Goal: Entertainment & Leisure: Consume media (video, audio)

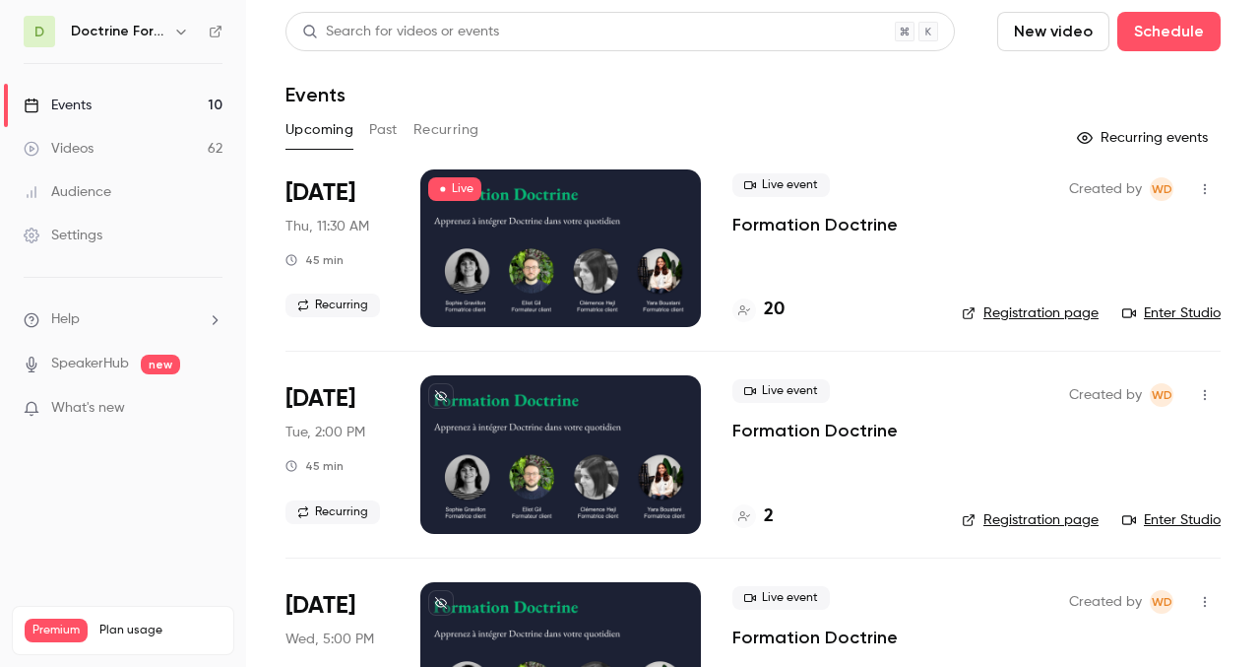
click at [163, 26] on h6 "Doctrine Formation Corporate" at bounding box center [118, 32] width 95 height 20
click at [176, 32] on icon "button" at bounding box center [181, 32] width 16 height 16
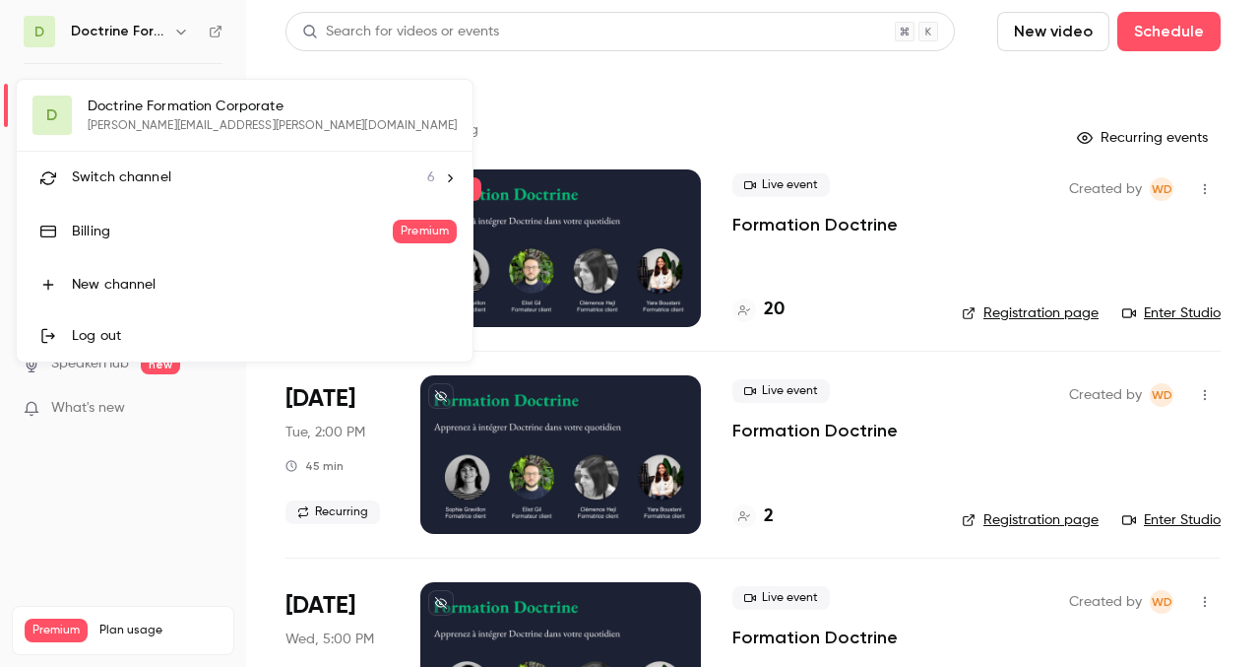
click at [381, 128] on div at bounding box center [630, 333] width 1260 height 667
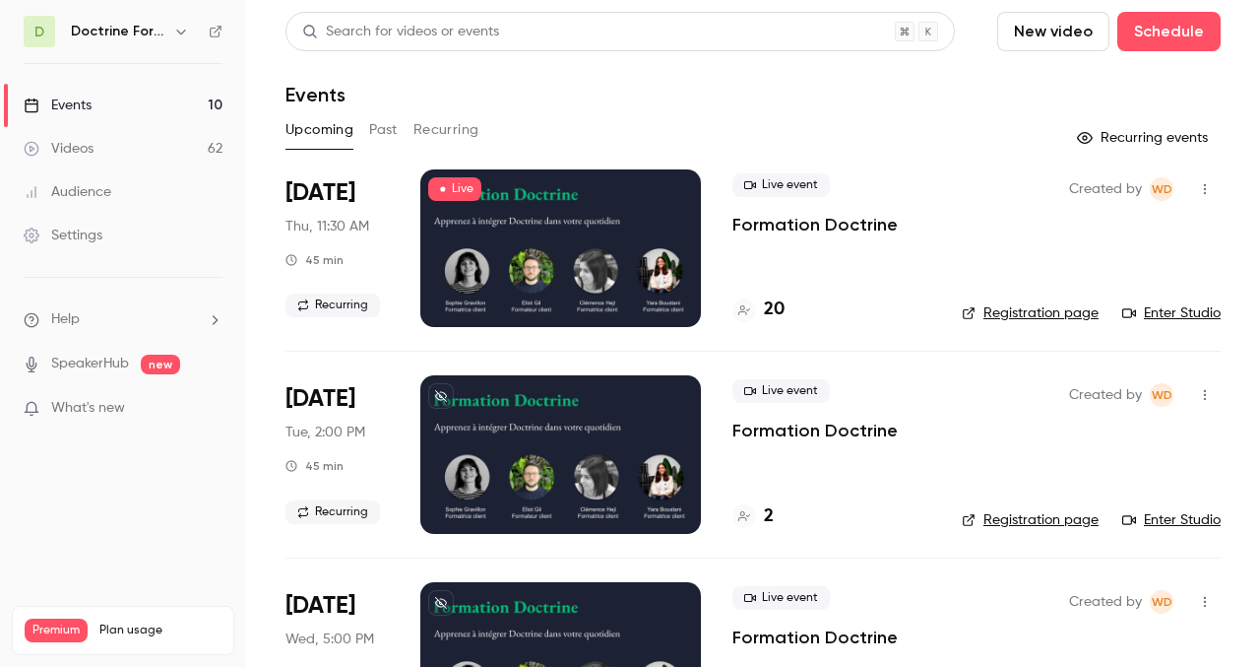
click at [381, 128] on button "Past" at bounding box center [383, 130] width 29 height 32
click at [599, 256] on div at bounding box center [560, 248] width 281 height 158
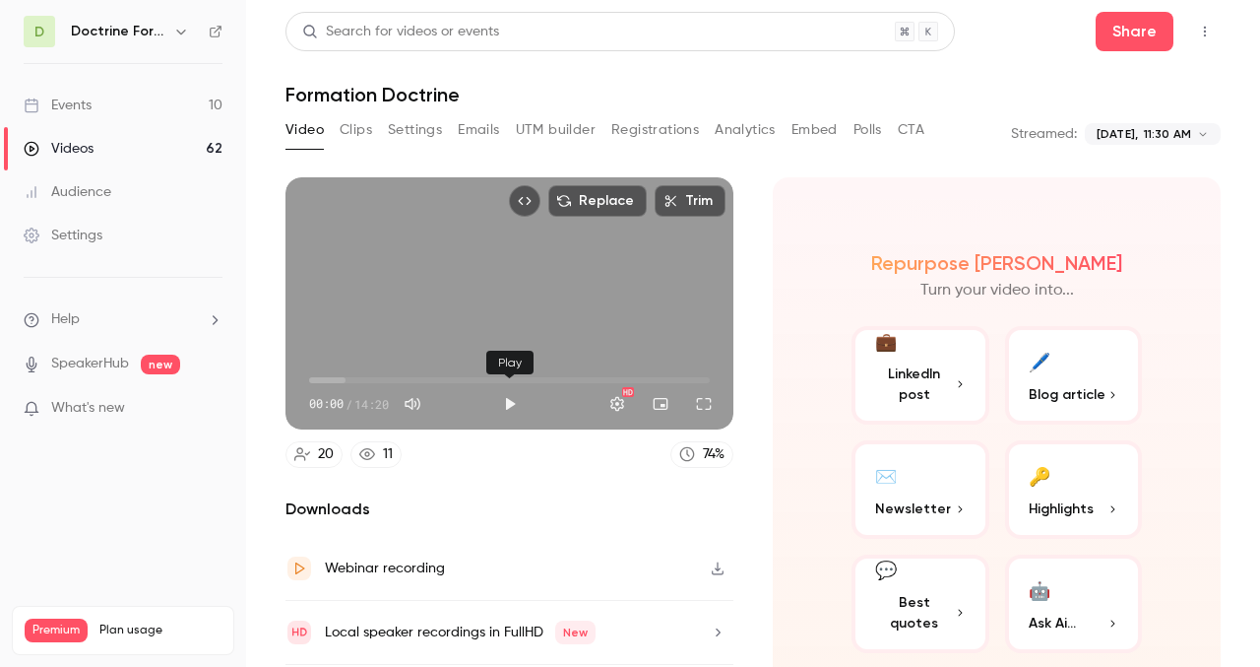
click at [507, 403] on button "Play" at bounding box center [509, 403] width 39 height 39
click at [535, 373] on body "**********" at bounding box center [630, 333] width 1260 height 667
click at [536, 380] on span "08:06" at bounding box center [509, 380] width 401 height 32
type input "*****"
click at [421, 403] on button "Mute" at bounding box center [412, 403] width 39 height 39
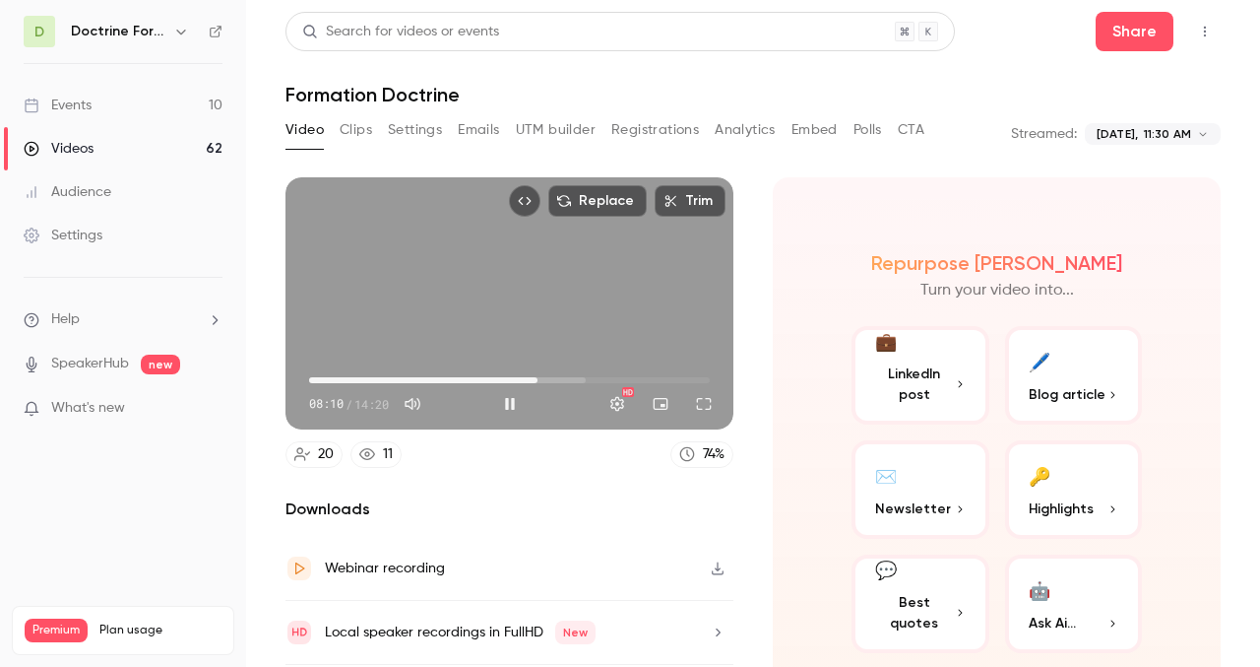
type input "*"
type input "*****"
click at [420, 403] on button "Unmute" at bounding box center [412, 403] width 39 height 39
type input "***"
click at [549, 376] on span "08:36" at bounding box center [509, 380] width 401 height 32
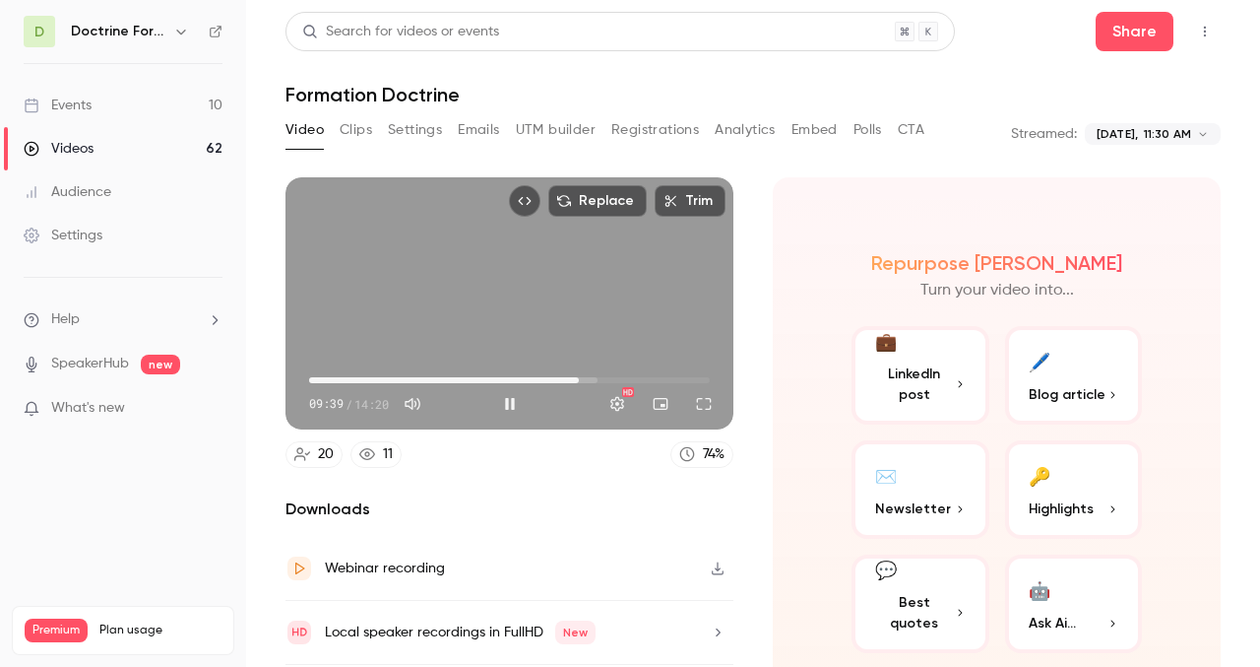
click at [579, 378] on span "09:39" at bounding box center [509, 380] width 401 height 32
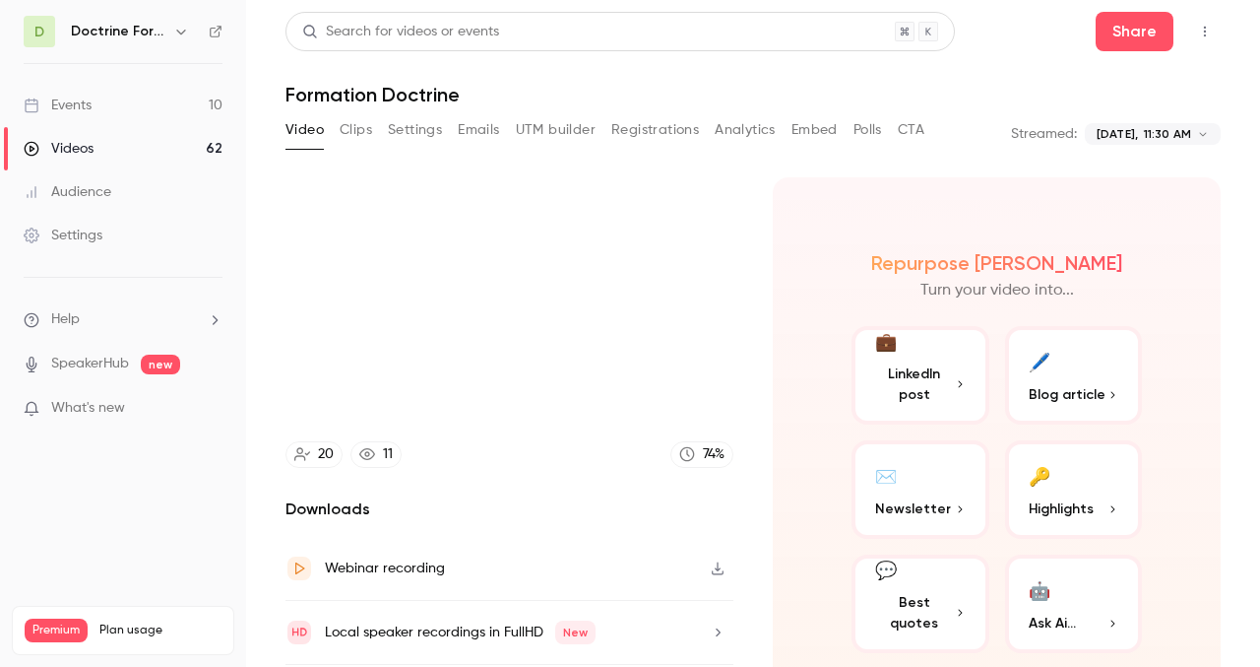
click at [180, 30] on icon "button" at bounding box center [181, 32] width 16 height 16
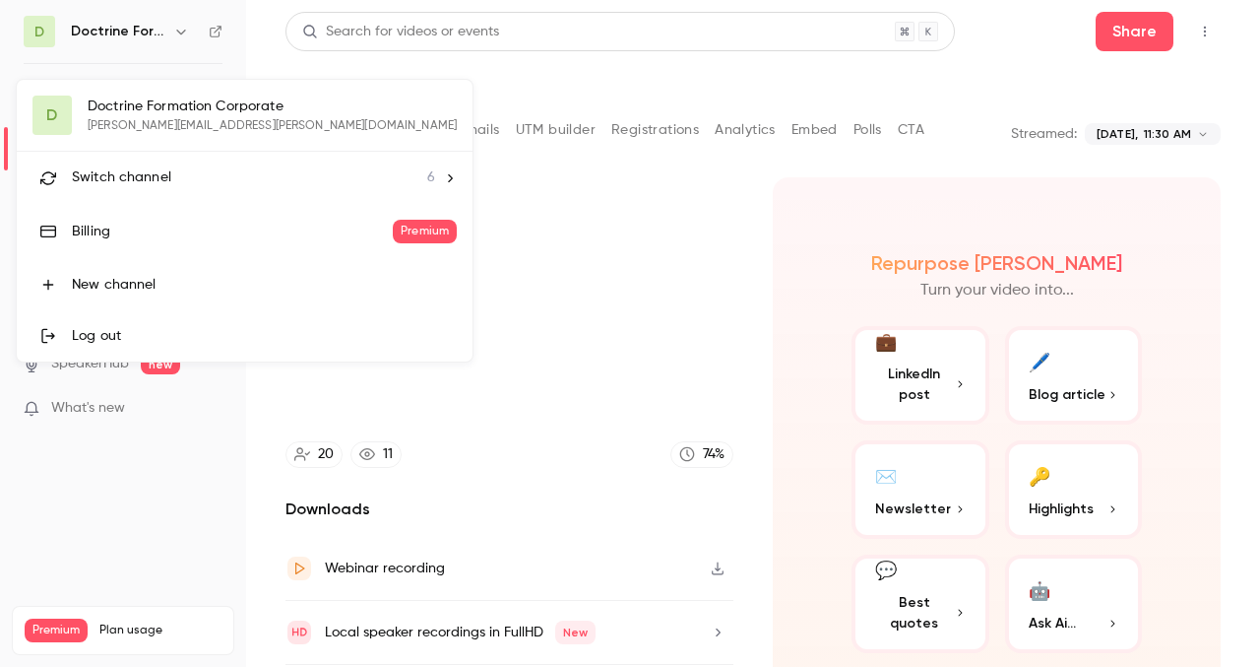
click at [518, 159] on div at bounding box center [630, 333] width 1260 height 667
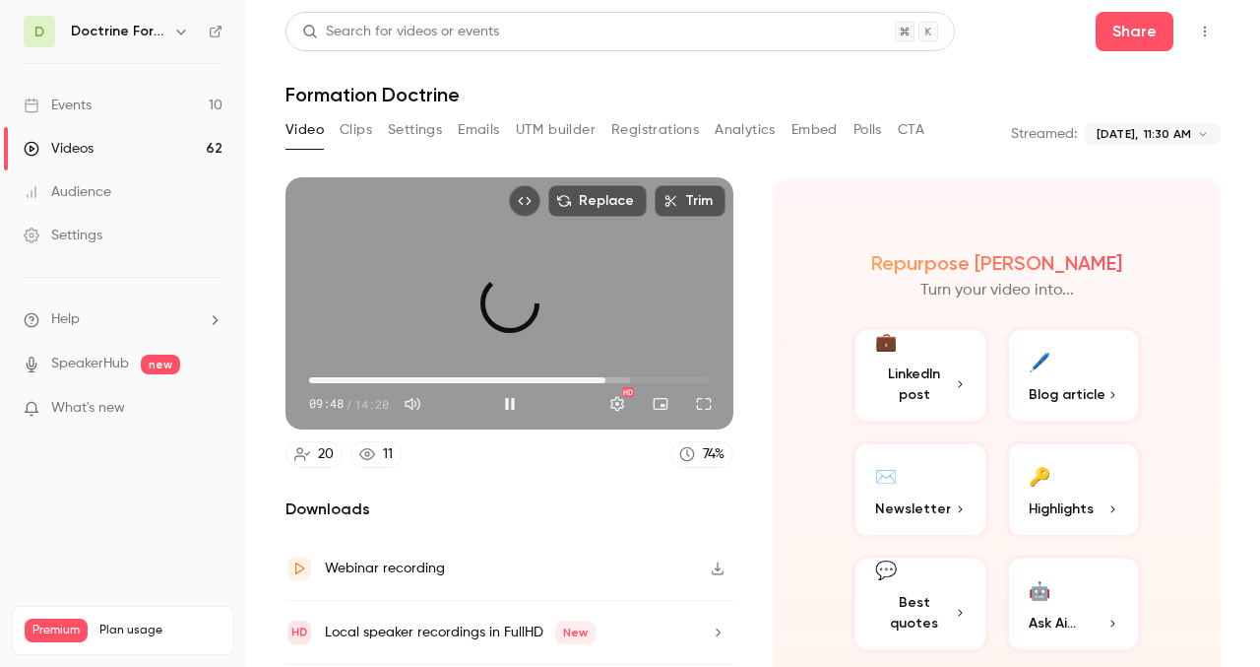
click at [605, 379] on span "10:36" at bounding box center [509, 380] width 401 height 32
click at [635, 379] on span "11:40" at bounding box center [509, 380] width 401 height 32
click at [667, 380] on span "12:49" at bounding box center [509, 380] width 401 height 32
click at [694, 380] on span "13:48" at bounding box center [509, 380] width 401 height 32
click at [360, 378] on span "13:57" at bounding box center [509, 380] width 401 height 32
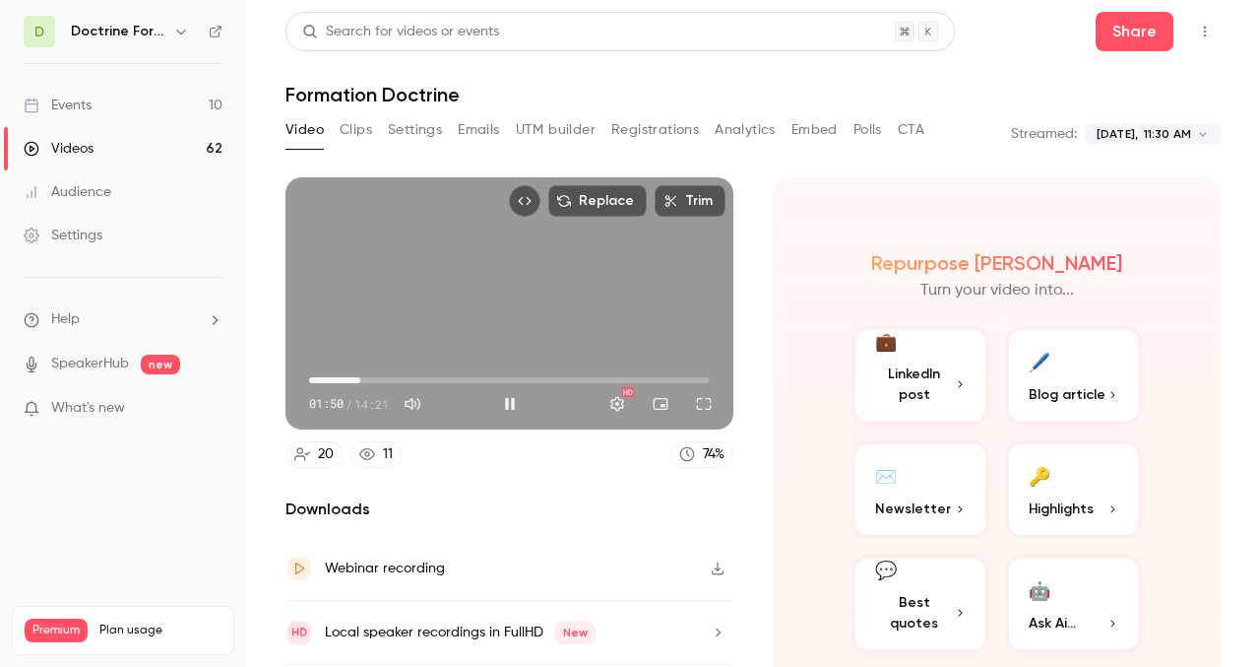
click at [387, 381] on span "01:50" at bounding box center [509, 380] width 401 height 32
click at [425, 380] on span "02:47" at bounding box center [509, 380] width 401 height 32
click at [459, 379] on span "04:12" at bounding box center [509, 380] width 401 height 32
click at [514, 399] on button "Pause" at bounding box center [509, 403] width 39 height 39
click at [475, 370] on span "05:23" at bounding box center [509, 380] width 401 height 32
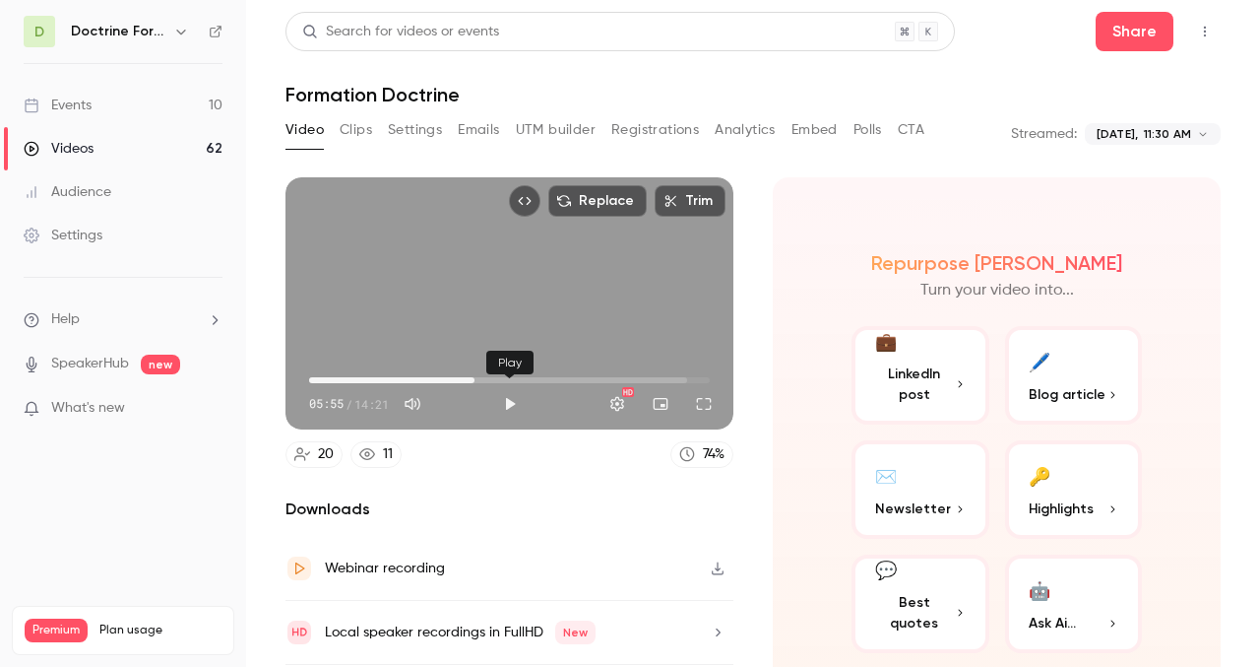
click at [510, 406] on button "Play" at bounding box center [509, 403] width 39 height 39
click at [511, 404] on button "Pause" at bounding box center [509, 403] width 39 height 39
click at [366, 407] on span "14:21" at bounding box center [371, 404] width 34 height 18
click at [648, 378] on span "12:08" at bounding box center [509, 380] width 401 height 32
click at [506, 400] on button "Play" at bounding box center [509, 403] width 39 height 39
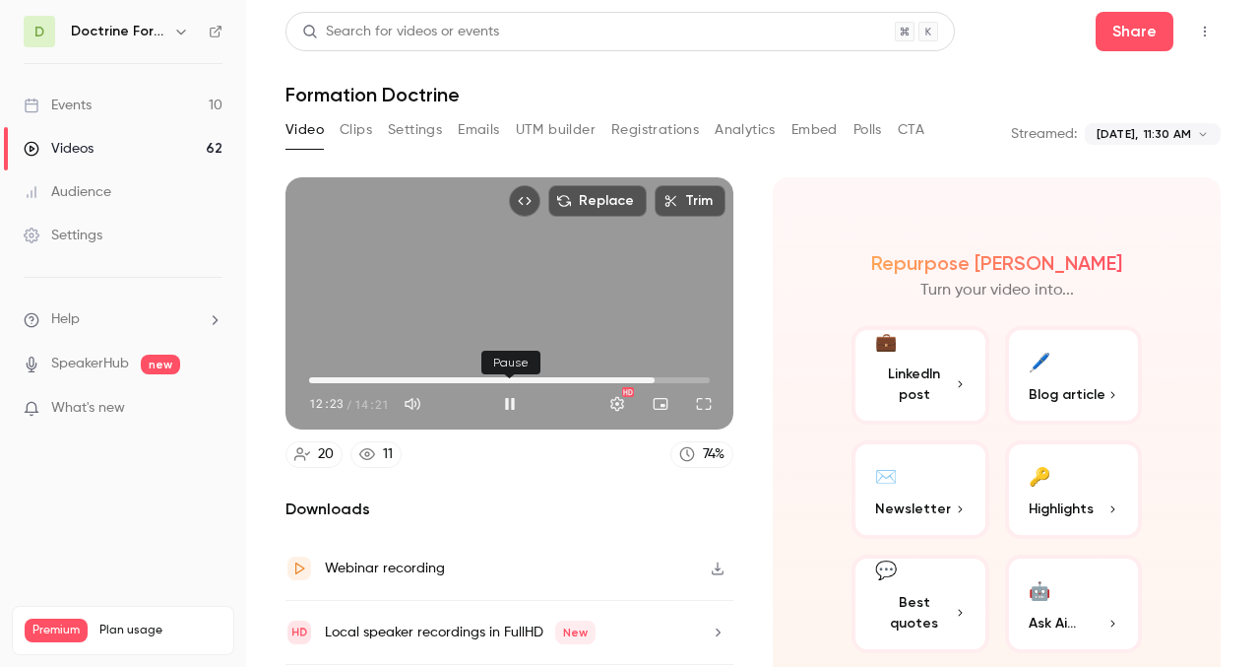
click at [508, 399] on button "Pause" at bounding box center [509, 403] width 39 height 39
click at [677, 377] on span "13:12" at bounding box center [509, 380] width 401 height 32
click at [692, 379] on span "13:12" at bounding box center [509, 380] width 401 height 32
click at [695, 378] on span "13:50" at bounding box center [695, 380] width 6 height 6
click at [706, 378] on span "13:50" at bounding box center [509, 380] width 401 height 32
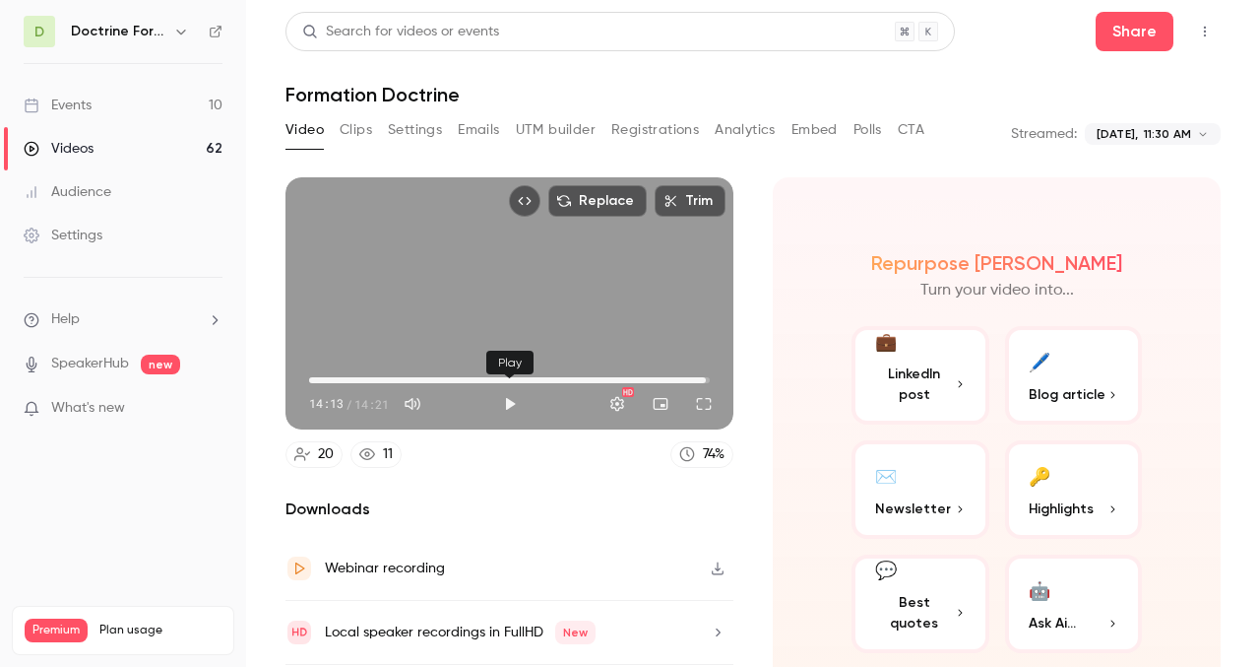
click at [507, 403] on button "Play" at bounding box center [509, 403] width 39 height 39
type input "*****"
